Goal: Navigation & Orientation: Go to known website

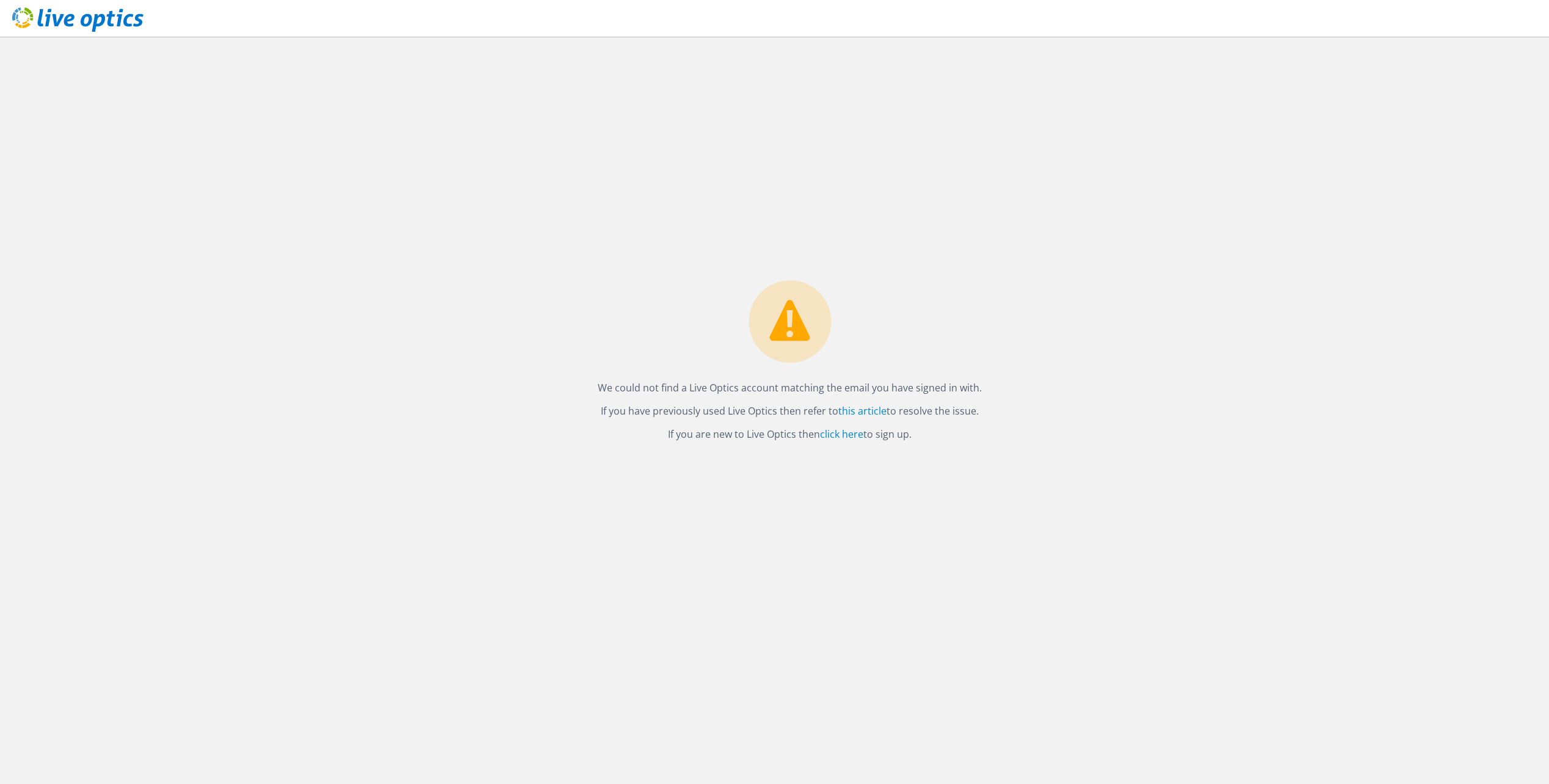
drag, startPoint x: 729, startPoint y: 481, endPoint x: 724, endPoint y: 478, distance: 5.8
click at [729, 481] on div "We could not find a Live Optics account matching the email you have signed in w…" at bounding box center [790, 410] width 1518 height 747
click at [740, 438] on p "If you are new to Live Optics then click here to sign up." at bounding box center [789, 434] width 384 height 17
click at [843, 434] on link "click here" at bounding box center [841, 434] width 43 height 13
